Goal: Task Accomplishment & Management: Use online tool/utility

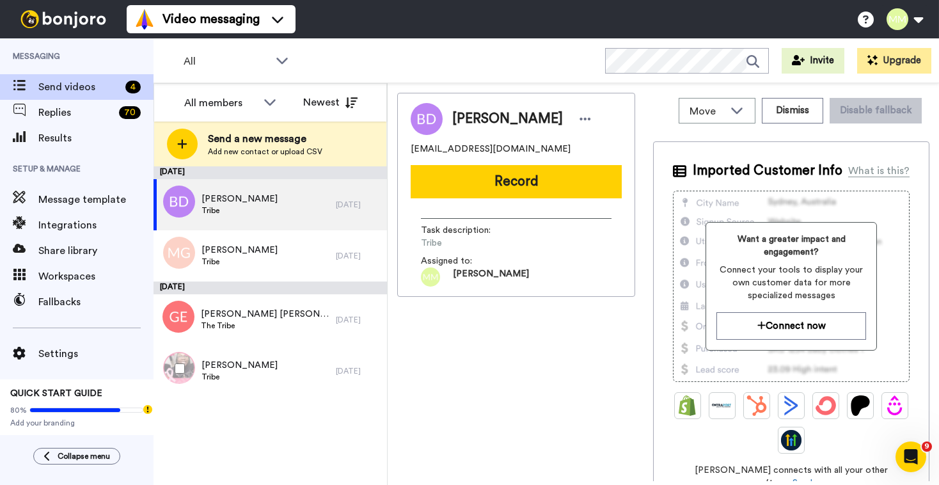
click at [185, 366] on div at bounding box center [177, 368] width 46 height 45
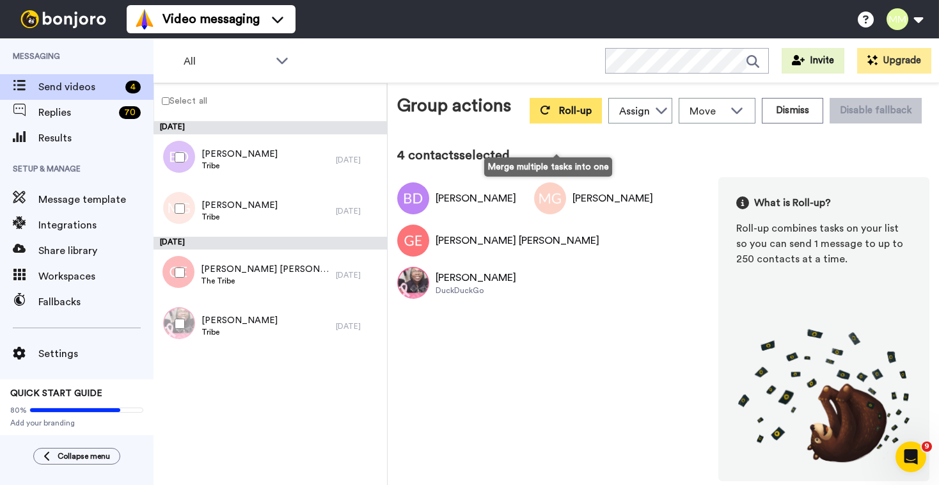
click at [559, 116] on span "Roll-up" at bounding box center [575, 111] width 33 height 10
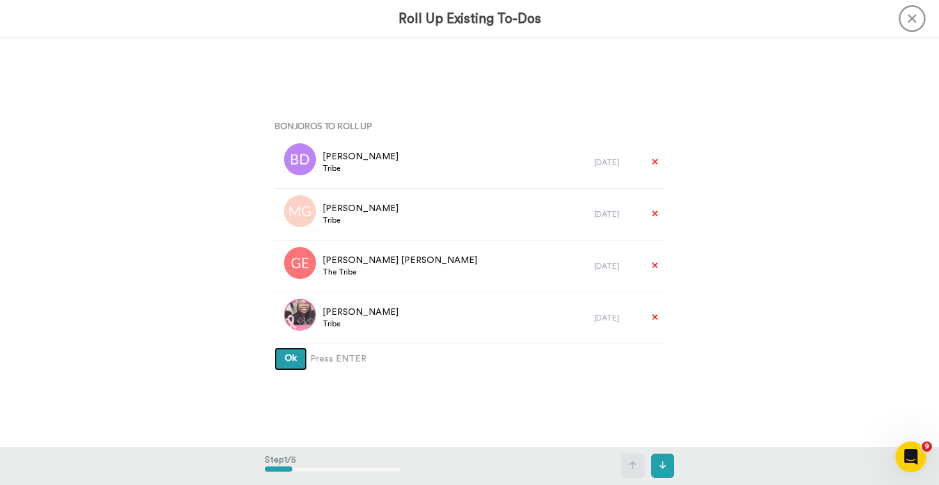
click at [288, 361] on span "Ok" at bounding box center [291, 358] width 12 height 9
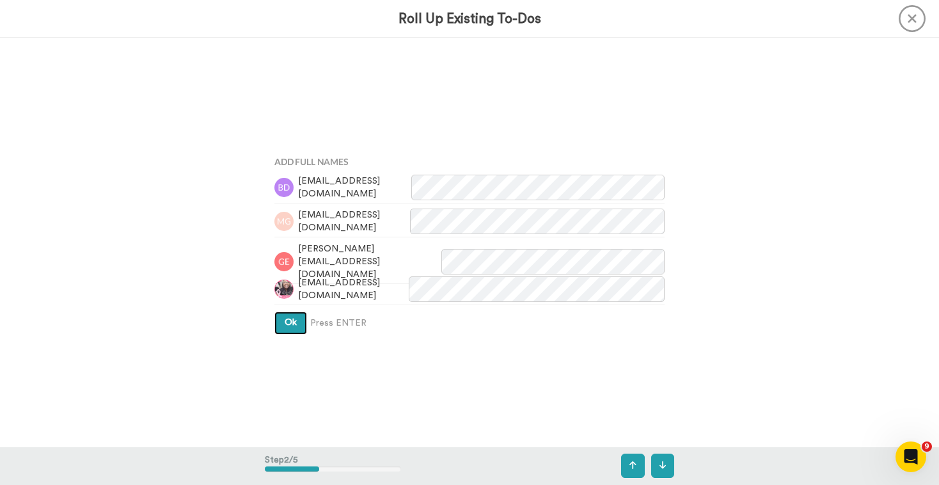
click at [288, 319] on span "Ok" at bounding box center [291, 322] width 12 height 9
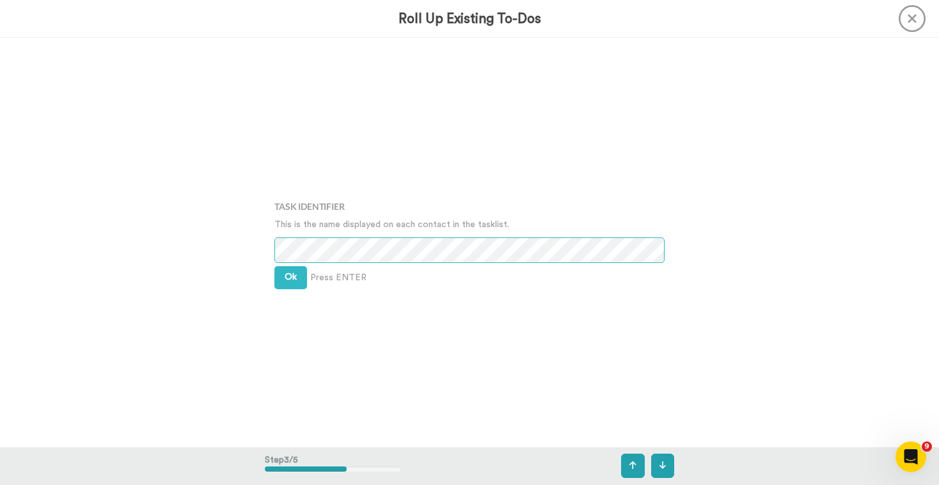
scroll to position [819, 0]
click at [289, 276] on span "Ok" at bounding box center [291, 276] width 12 height 9
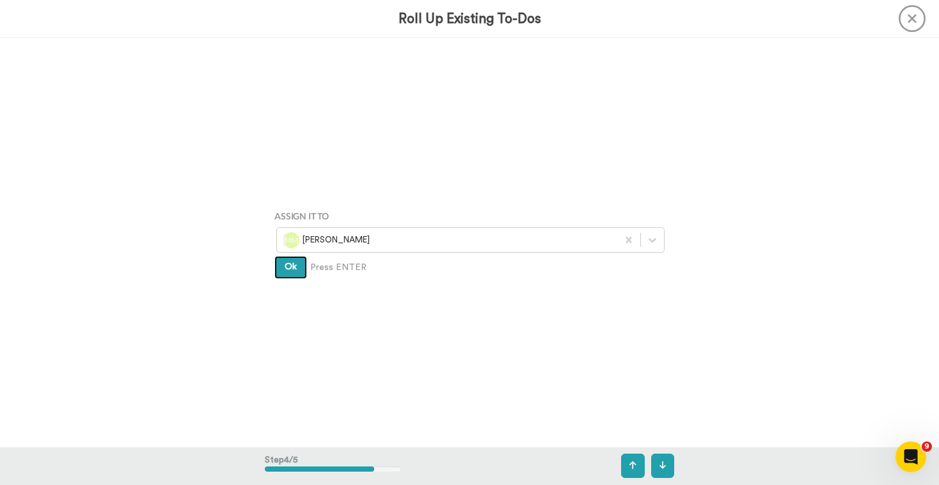
click at [289, 276] on button "Ok" at bounding box center [290, 267] width 33 height 23
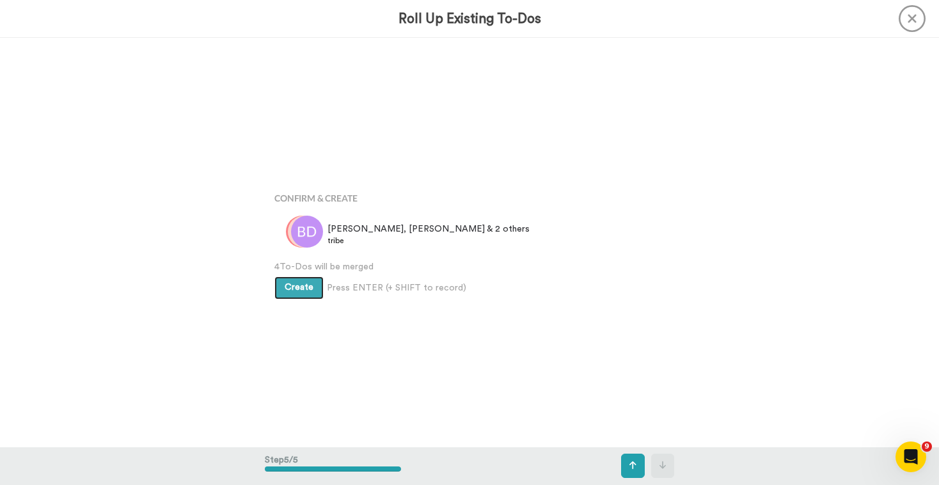
scroll to position [1636, 0]
click at [304, 294] on button "Create" at bounding box center [298, 287] width 49 height 23
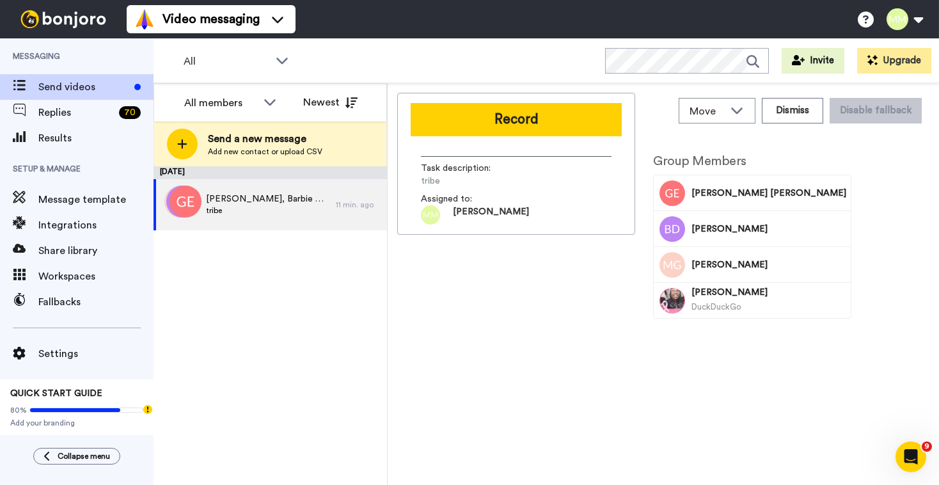
click at [83, 86] on span "Send videos" at bounding box center [83, 86] width 91 height 15
click at [75, 110] on span "Replies" at bounding box center [75, 112] width 75 height 15
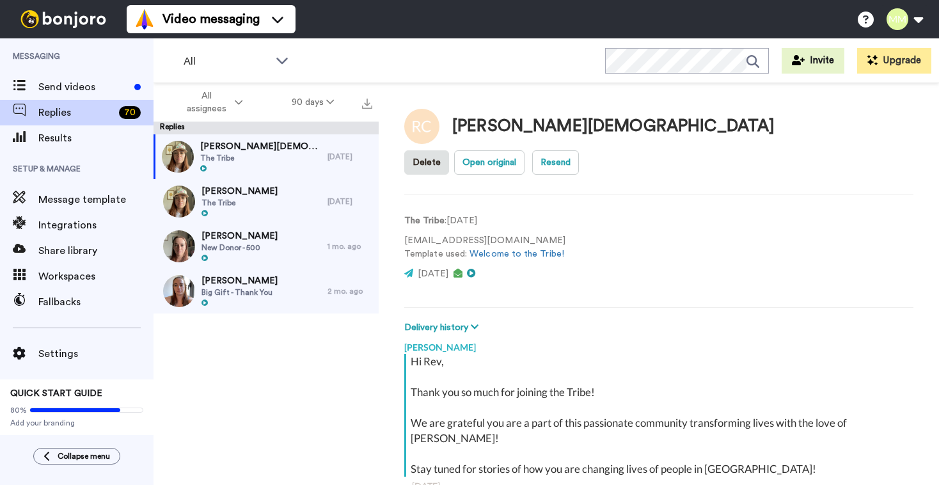
scroll to position [45, 0]
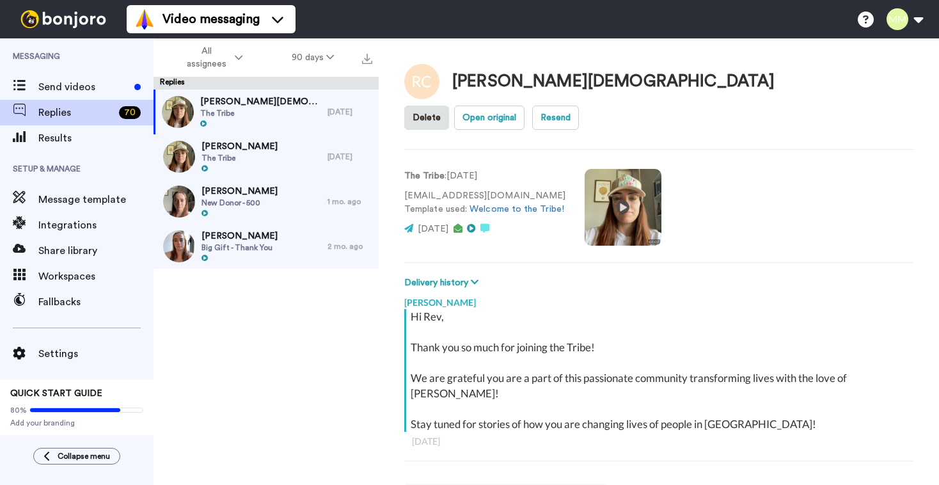
click at [256, 114] on span "The Tribe" at bounding box center [260, 113] width 121 height 10
click at [224, 107] on span "Rev Christian" at bounding box center [260, 101] width 121 height 13
click at [236, 146] on span "Wayne Signor" at bounding box center [239, 146] width 76 height 13
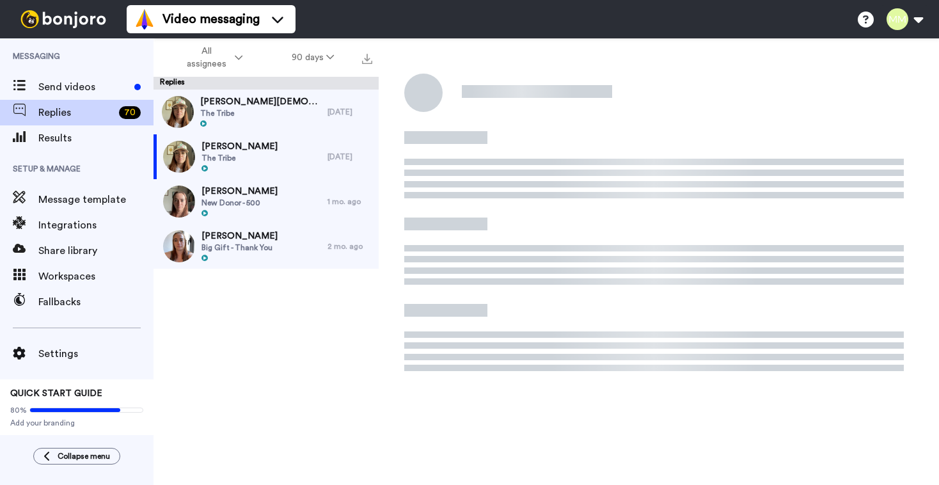
scroll to position [201, 0]
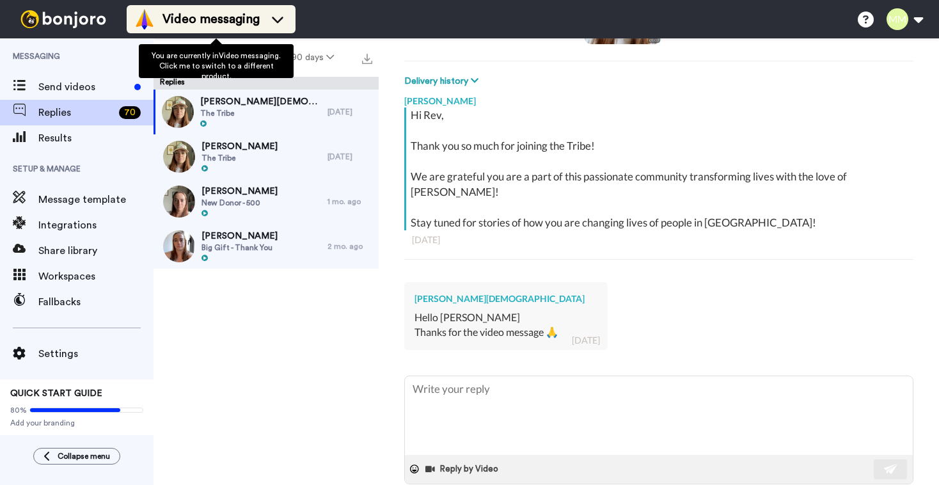
type textarea "x"
